Goal: Task Accomplishment & Management: Manage account settings

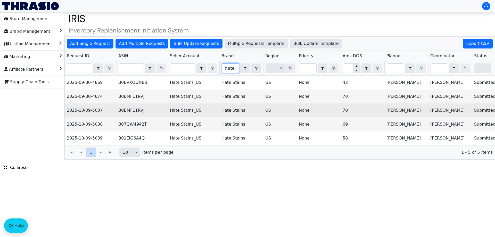
scroll to position [0, 208]
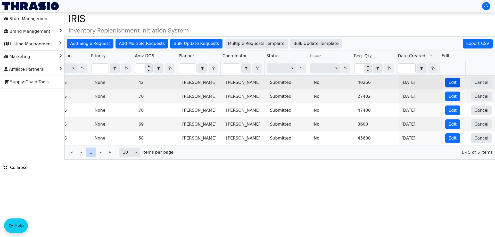
type input "hate"
click at [451, 83] on span "Edit" at bounding box center [452, 82] width 8 height 6
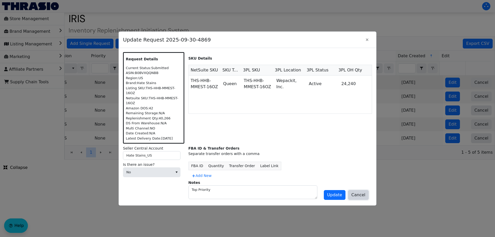
click at [361, 194] on span "Cancel" at bounding box center [358, 195] width 14 height 6
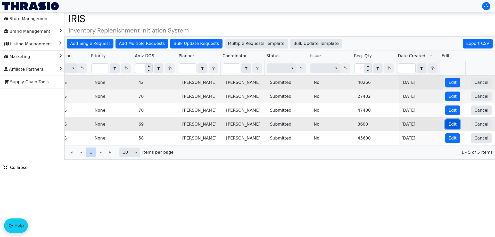
click at [449, 124] on span "Edit" at bounding box center [452, 124] width 8 height 6
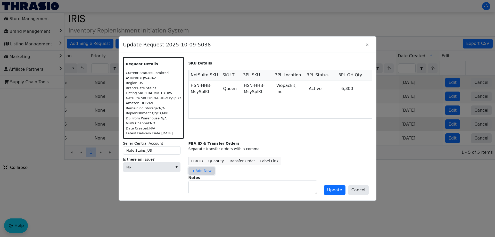
click at [204, 171] on span "Add New" at bounding box center [201, 170] width 20 height 5
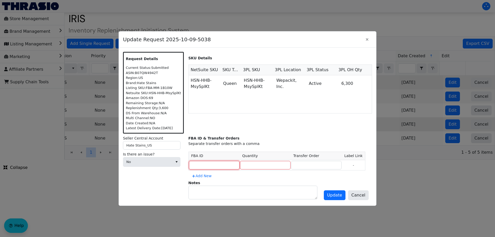
click at [218, 164] on input at bounding box center [214, 165] width 51 height 9
type input "MULTIPLE"
click at [249, 165] on input "number" at bounding box center [265, 165] width 51 height 9
type input "3600"
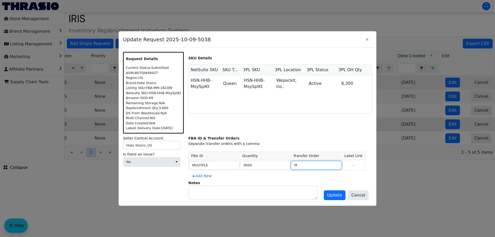
type input "MULTIPLE"
click at [338, 196] on span "Update" at bounding box center [334, 195] width 15 height 6
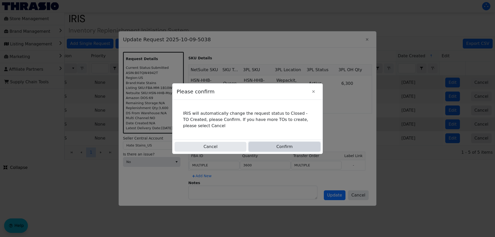
click at [303, 146] on button "Confirm" at bounding box center [284, 147] width 72 height 10
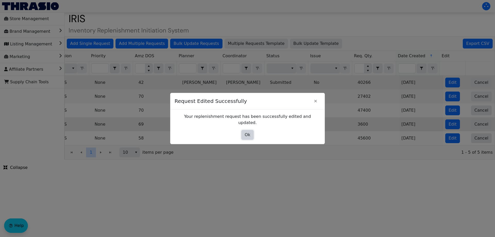
click at [246, 135] on button "Ok" at bounding box center [247, 135] width 12 height 10
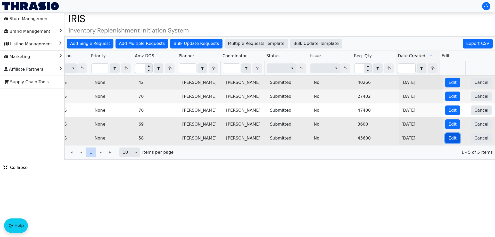
click at [453, 142] on button "Edit" at bounding box center [452, 138] width 15 height 10
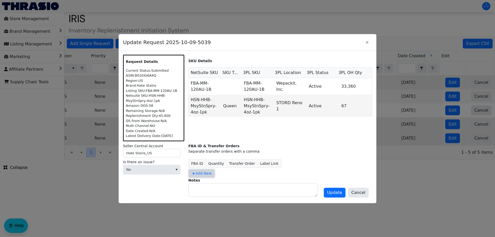
click at [200, 172] on span "Add New" at bounding box center [201, 173] width 20 height 5
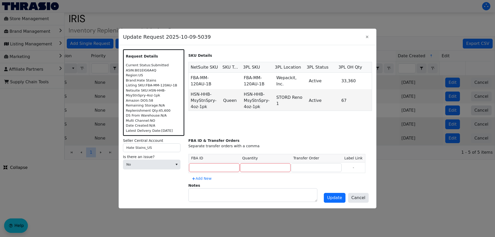
click at [211, 162] on th "FBA ID" at bounding box center [213, 158] width 51 height 8
click at [209, 167] on input at bounding box center [214, 167] width 51 height 9
type input "MULTIPLE"
click at [257, 165] on input "number" at bounding box center [265, 167] width 51 height 9
type input "45600"
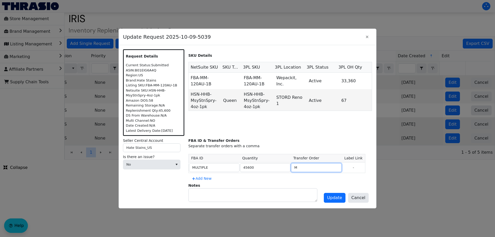
type input "MULTIPLE"
click at [334, 195] on span "Update" at bounding box center [334, 198] width 15 height 6
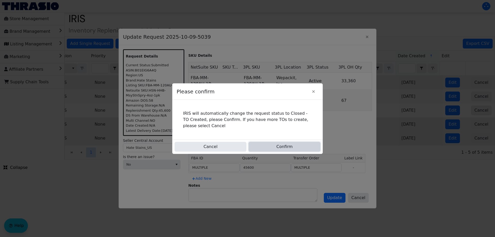
click at [297, 145] on button "Confirm" at bounding box center [284, 147] width 72 height 10
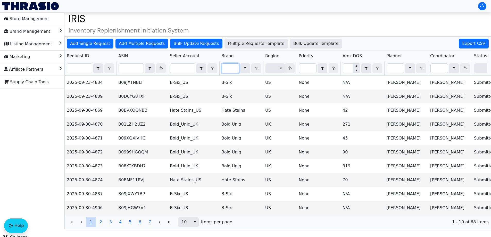
click at [223, 69] on input "Filter" at bounding box center [230, 68] width 17 height 9
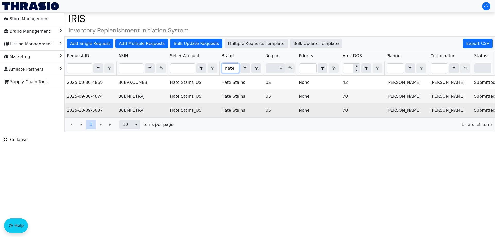
type input "hate"
click at [358, 110] on td "70" at bounding box center [362, 110] width 44 height 14
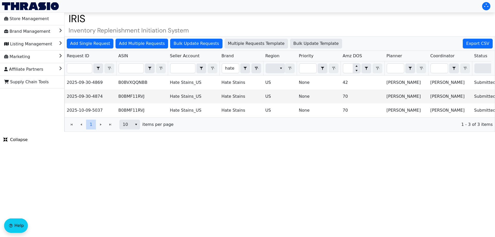
click at [292, 132] on html "Store Management Brand Management Listing Management Marketing Affiliate Partne…" at bounding box center [247, 66] width 495 height 132
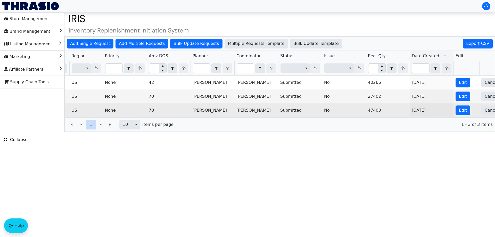
scroll to position [0, 208]
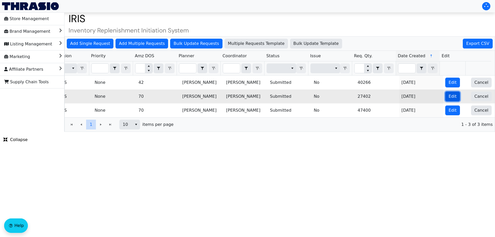
click at [449, 93] on span "Edit" at bounding box center [452, 96] width 8 height 6
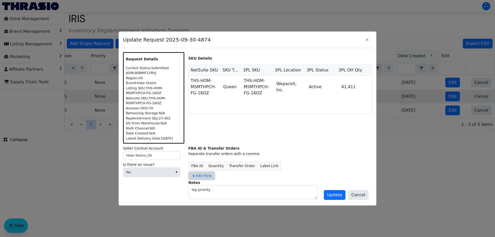
click at [202, 174] on span "Add New" at bounding box center [201, 175] width 20 height 5
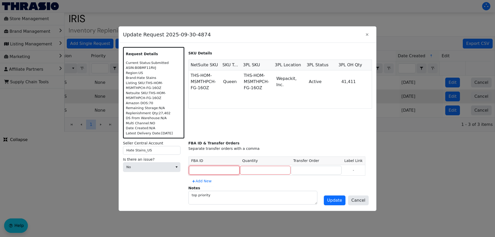
click at [199, 169] on input at bounding box center [214, 170] width 51 height 9
type input "MULTIPLE"
click at [258, 169] on input "number" at bounding box center [265, 170] width 51 height 9
type input "27402"
type input "MULTIPLE"
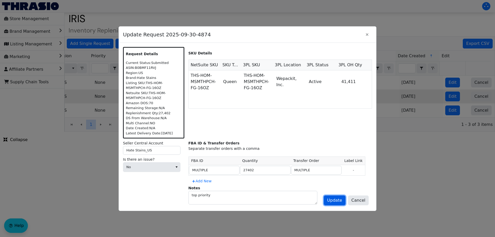
click at [336, 202] on span "Update" at bounding box center [334, 200] width 15 height 6
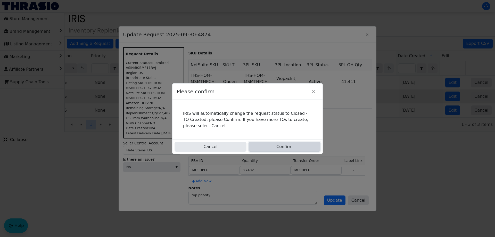
click at [295, 146] on button "Confirm" at bounding box center [284, 147] width 72 height 10
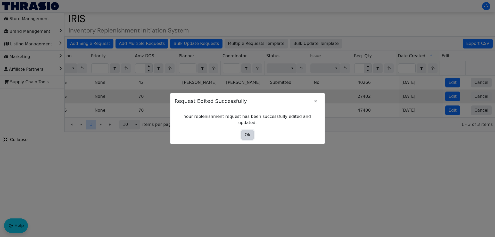
click at [252, 132] on button "Ok" at bounding box center [247, 135] width 12 height 10
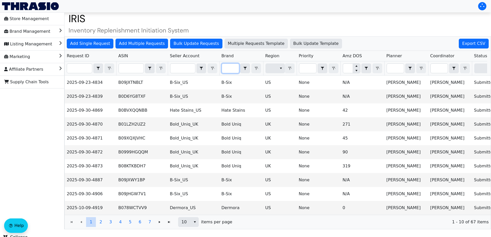
click at [228, 67] on input "Filter" at bounding box center [230, 68] width 17 height 9
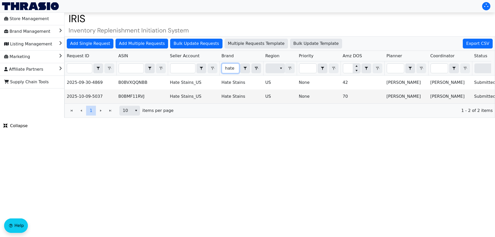
type input "hate"
